Goal: Find specific page/section: Find specific page/section

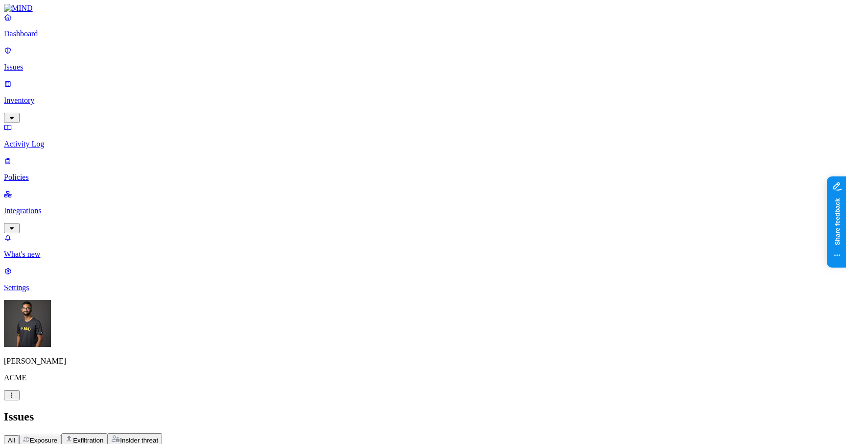
click at [28, 96] on p "Inventory" at bounding box center [423, 100] width 838 height 9
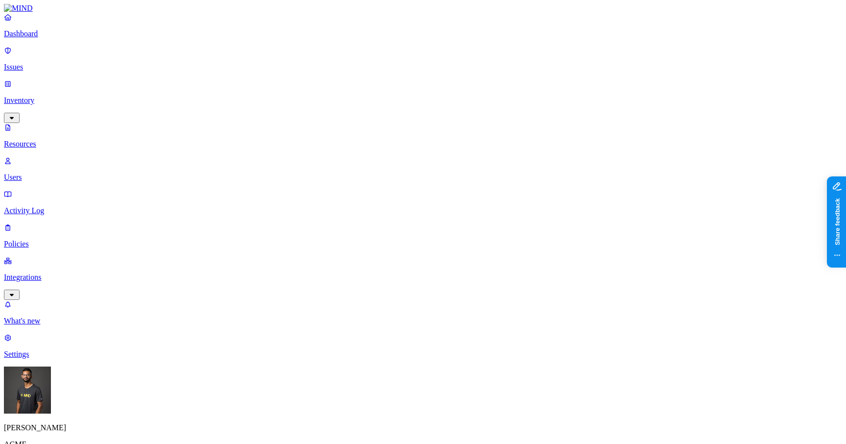
click at [31, 156] on link "Users" at bounding box center [423, 168] width 838 height 25
click at [47, 140] on p "Resources" at bounding box center [423, 144] width 838 height 9
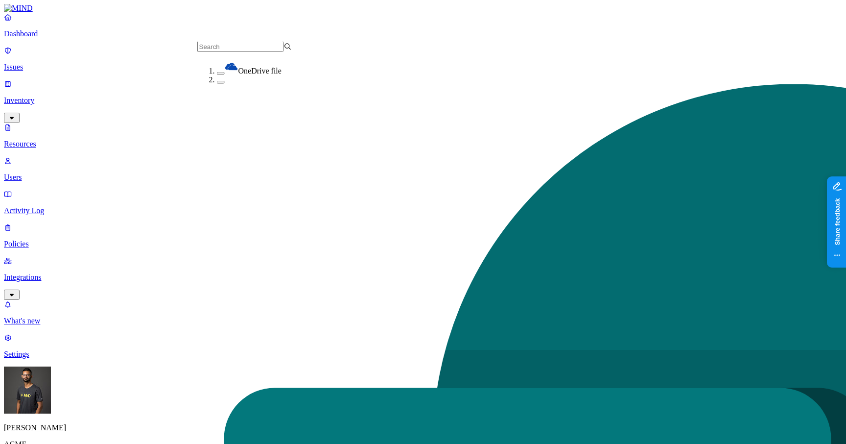
click at [217, 84] on button "button" at bounding box center [221, 82] width 8 height 3
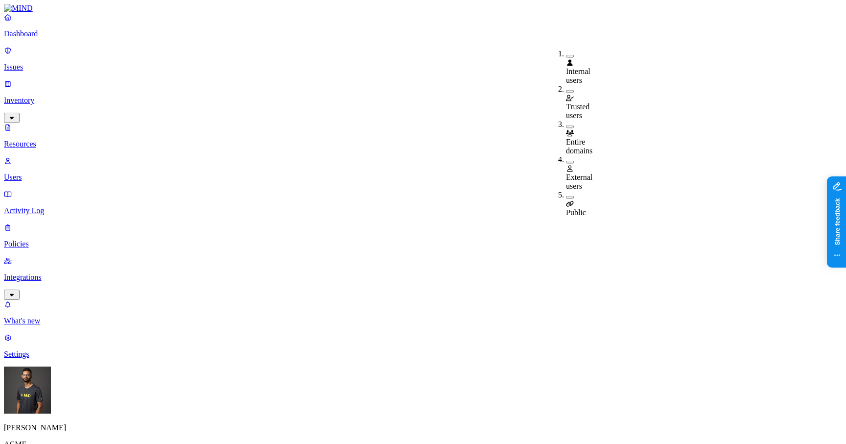
click at [566, 196] on button "button" at bounding box center [570, 197] width 8 height 3
